Goal: Find specific page/section: Find specific page/section

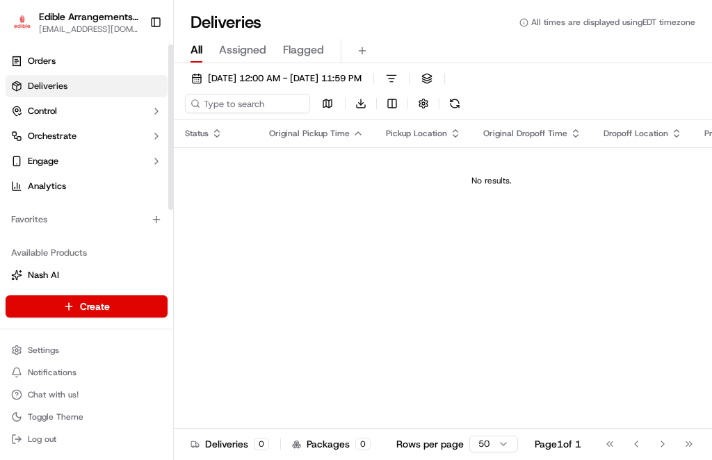
click at [81, 85] on link "Deliveries" at bounding box center [87, 86] width 162 height 22
click at [49, 64] on span "Orders" at bounding box center [42, 61] width 28 height 13
